Goal: Task Accomplishment & Management: Use online tool/utility

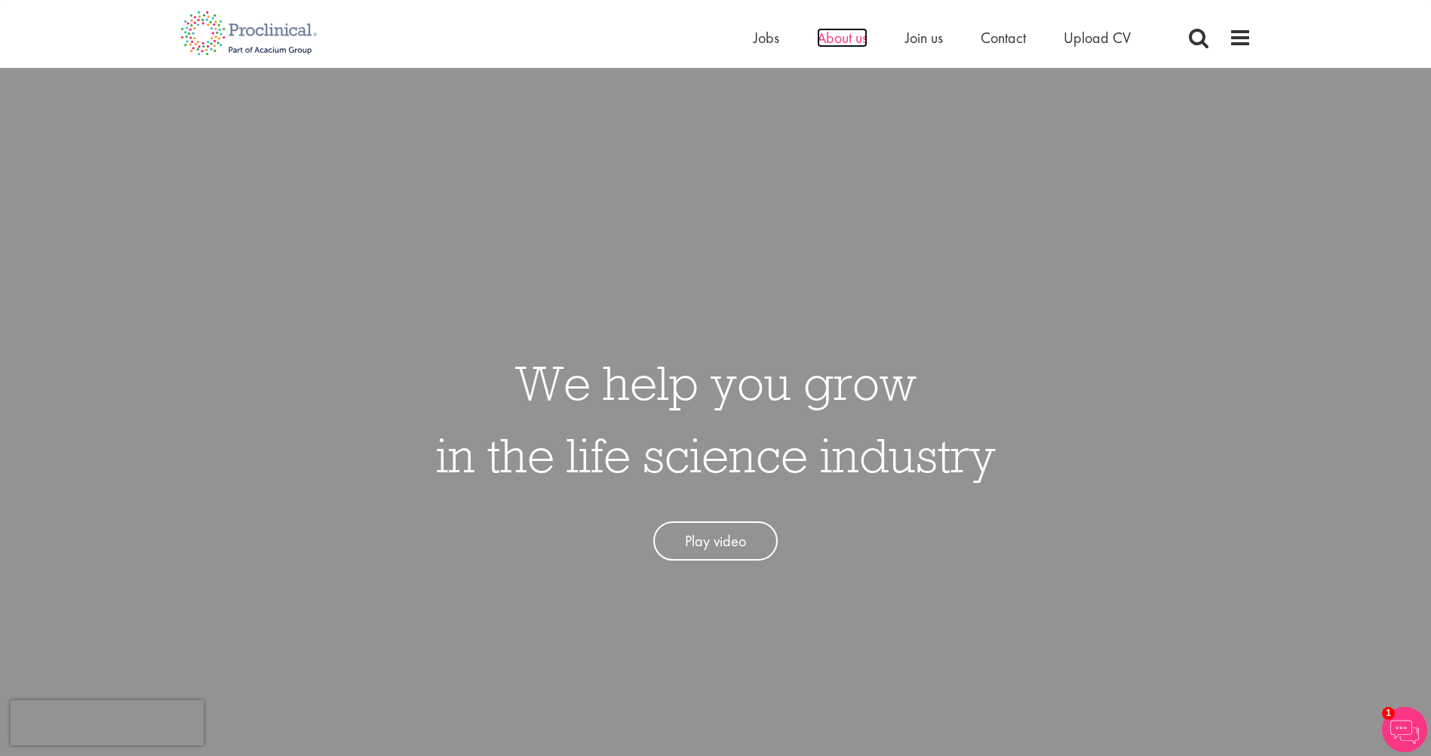
click at [842, 34] on span "About us" at bounding box center [842, 38] width 51 height 20
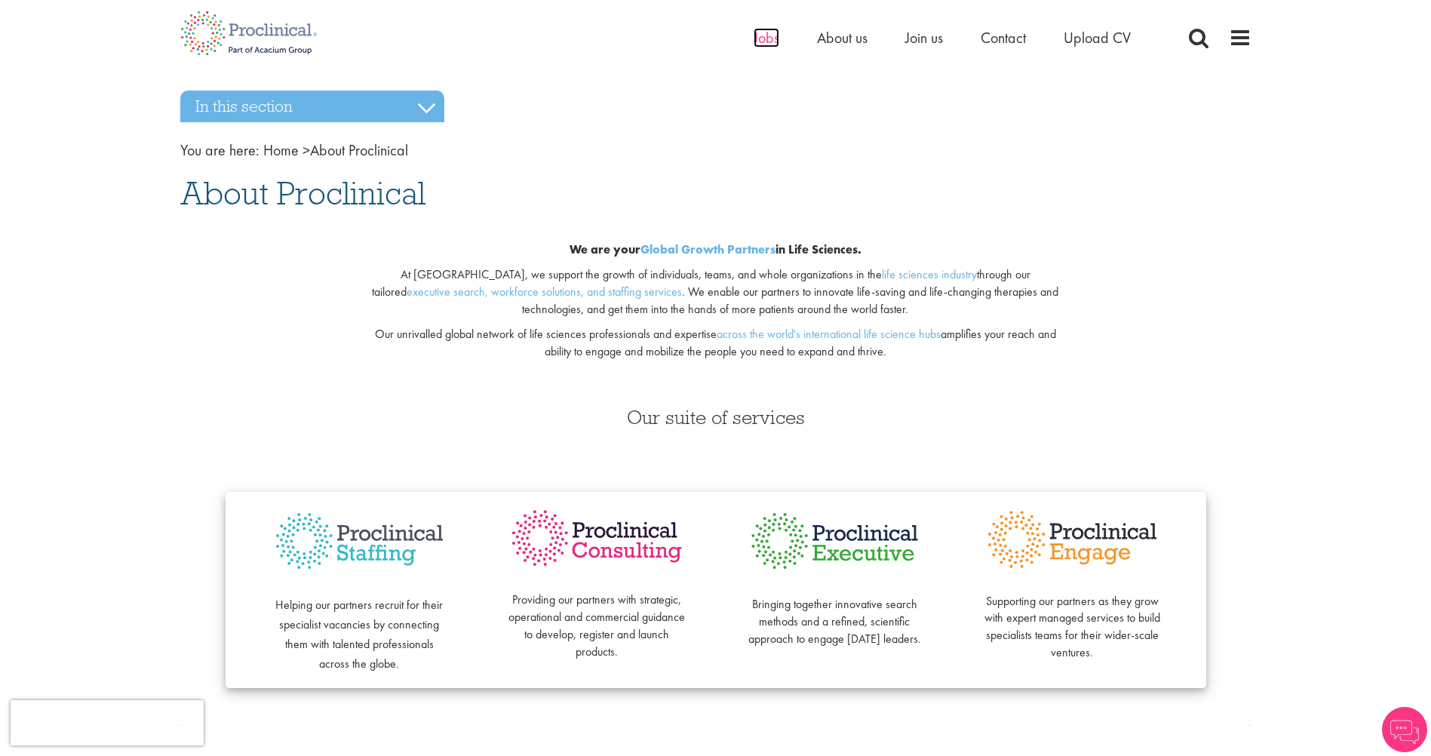
click at [764, 44] on span "Jobs" at bounding box center [767, 38] width 26 height 20
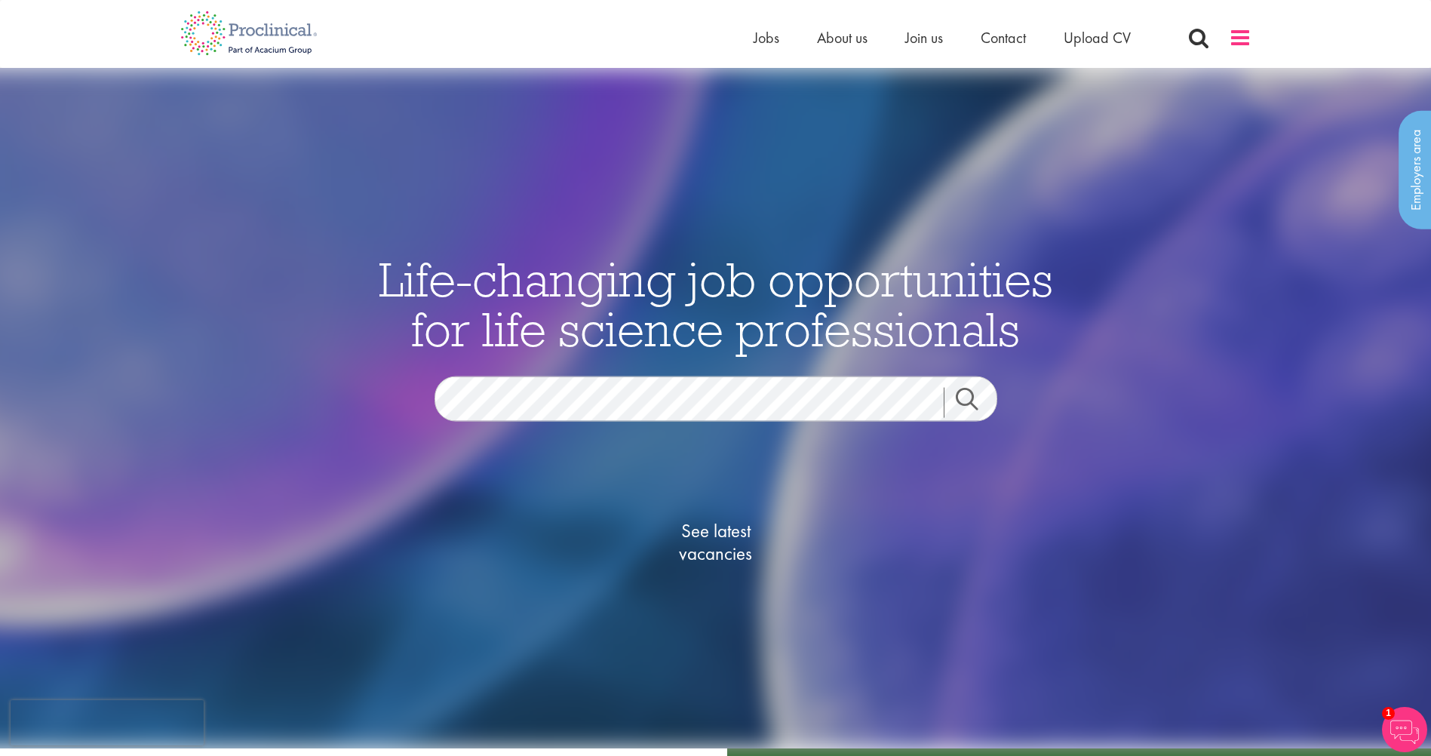
click at [1236, 36] on span at bounding box center [1240, 37] width 23 height 23
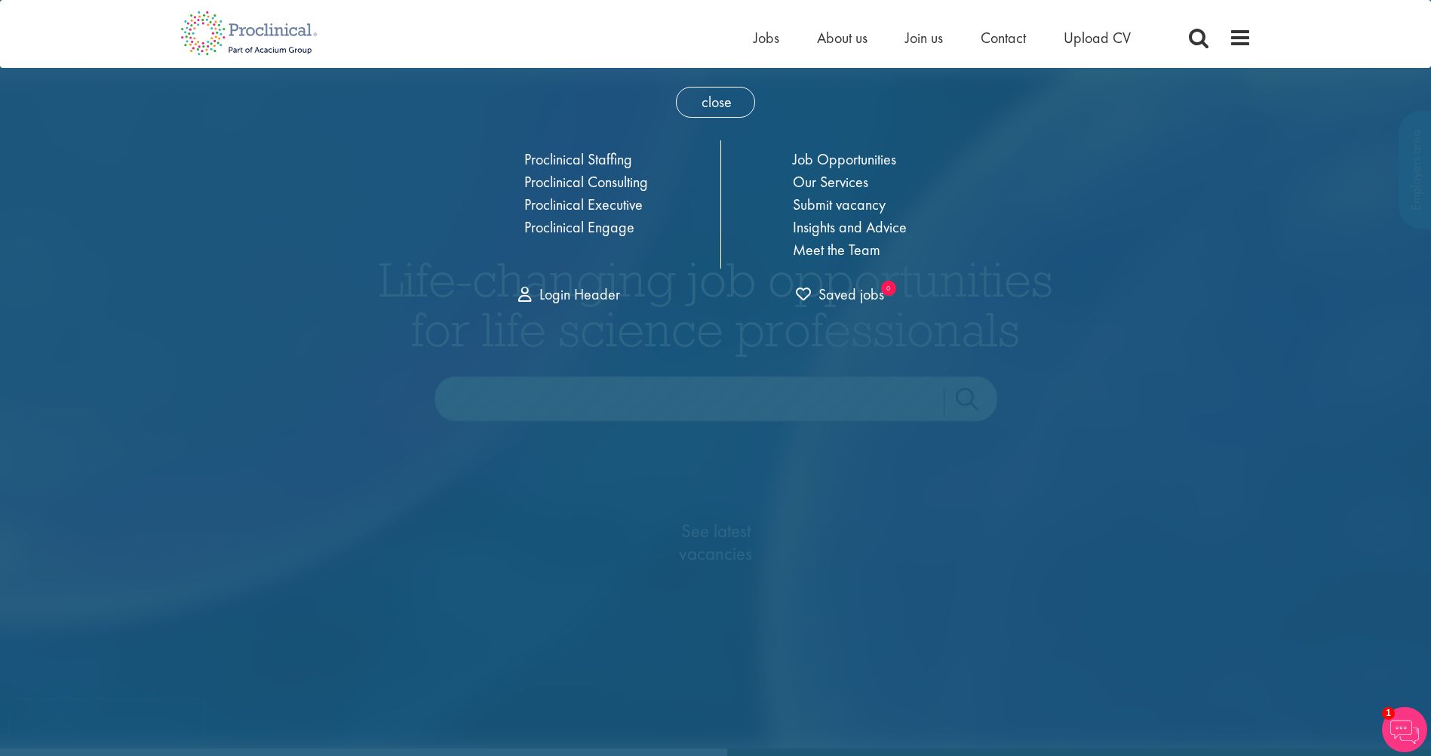
click at [625, 102] on div "close Home Jobs About us Join us Contact Upload CV Proclinical Staffing Proclin…" at bounding box center [716, 192] width 558 height 248
